Goal: Information Seeking & Learning: Learn about a topic

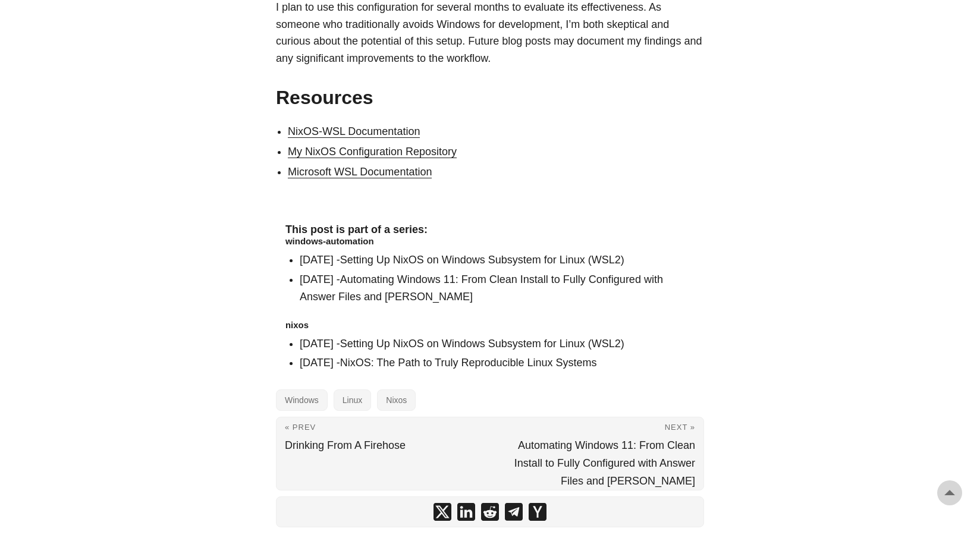
scroll to position [2558, 0]
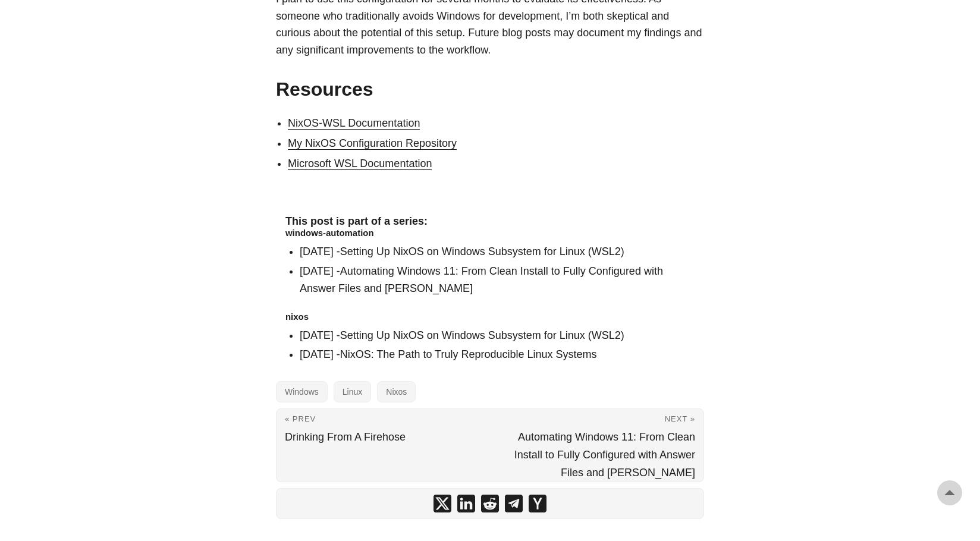
click at [404, 117] on link "NixOS-WSL Documentation" at bounding box center [354, 123] width 132 height 12
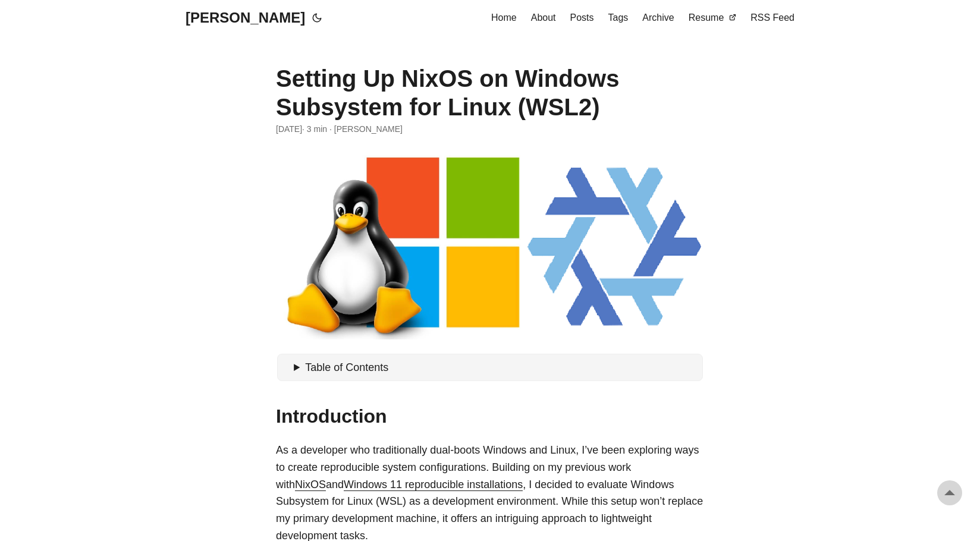
scroll to position [2557, 0]
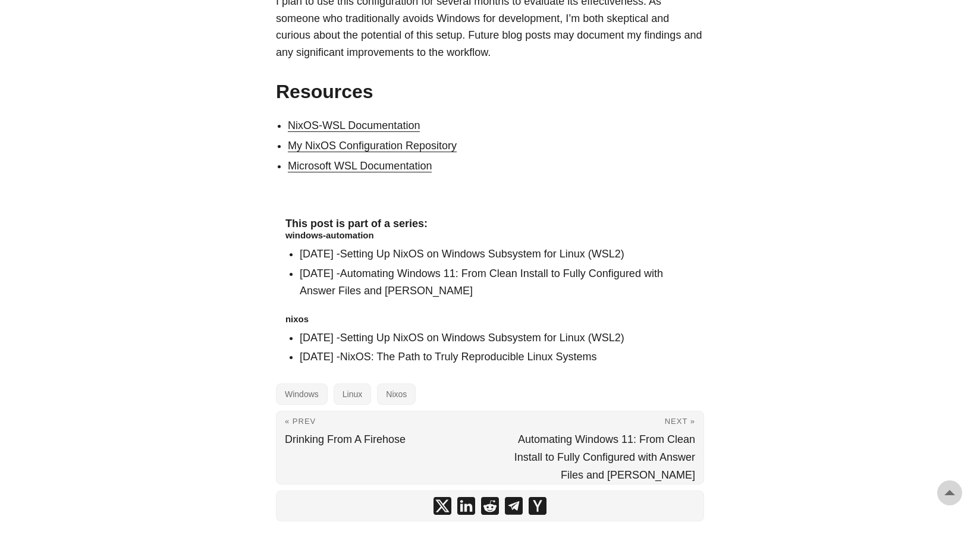
click at [447, 140] on link "My NixOS Configuration Repository" at bounding box center [372, 146] width 169 height 12
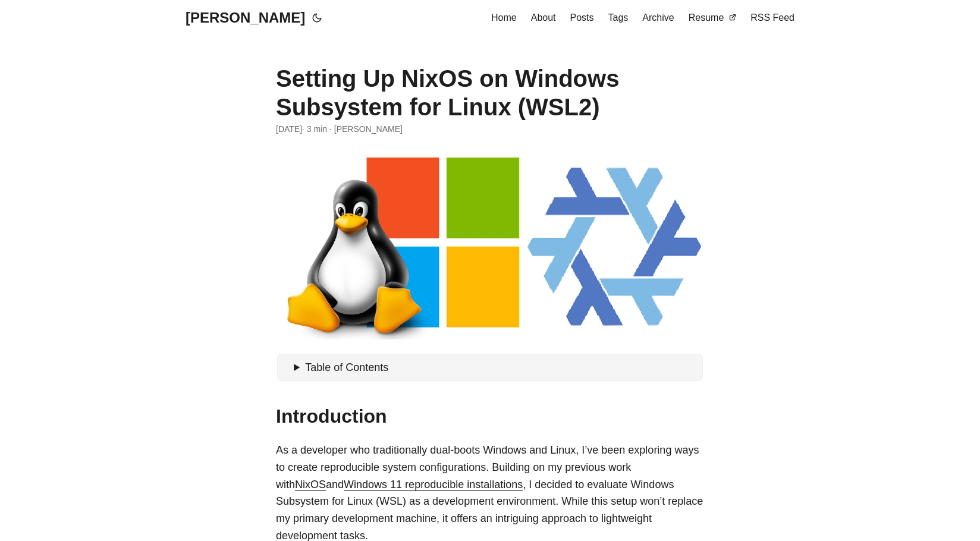
scroll to position [2554, 0]
